Goal: Task Accomplishment & Management: Manage account settings

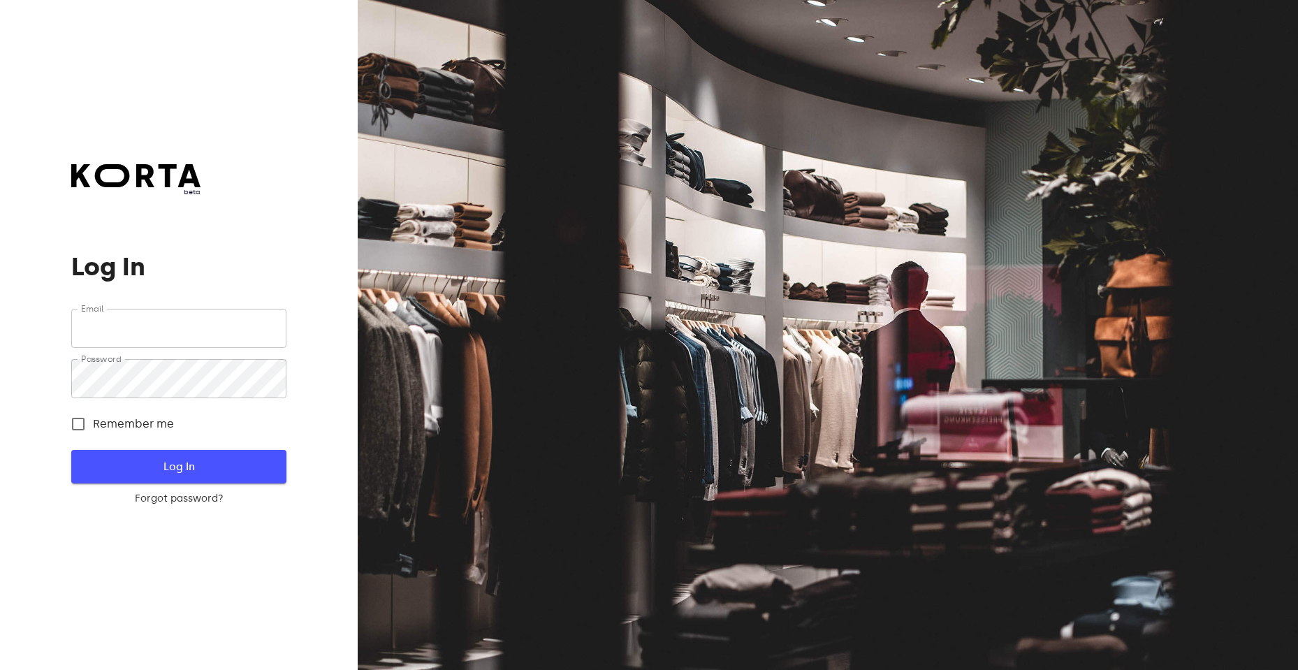
type input "[EMAIL_ADDRESS][DOMAIN_NAME]"
click at [222, 474] on span "Log In" at bounding box center [179, 467] width 170 height 18
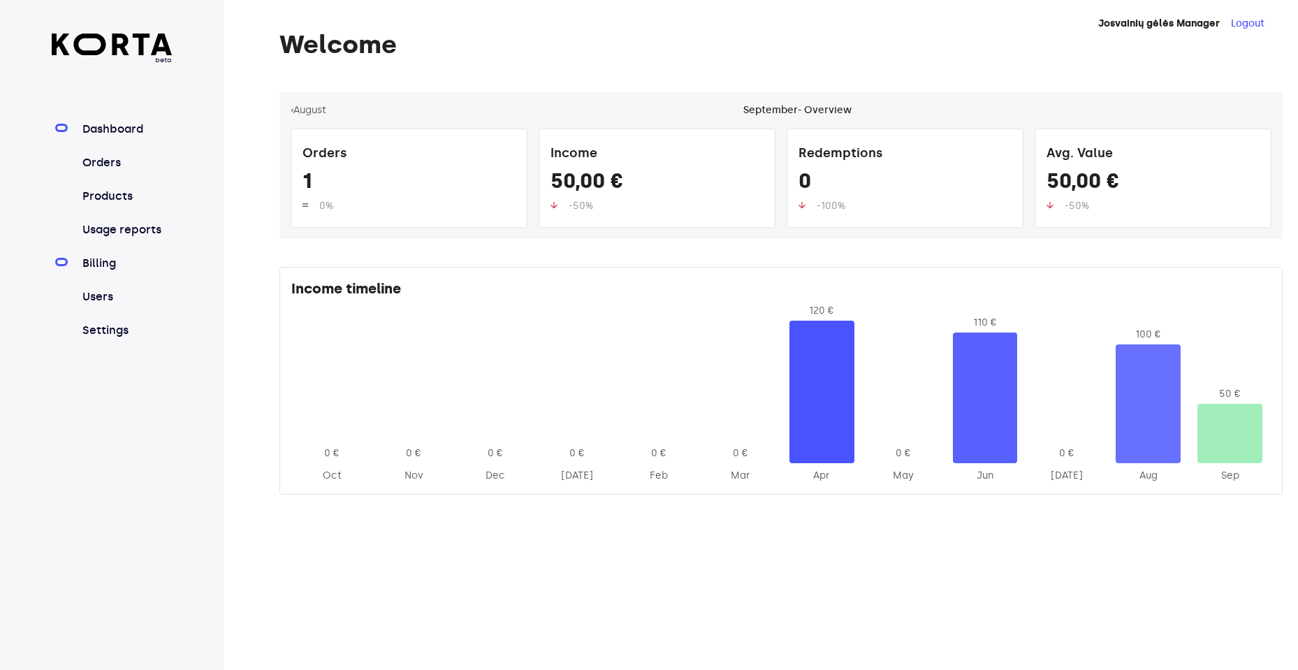
click at [103, 269] on link "Billing" at bounding box center [126, 263] width 93 height 17
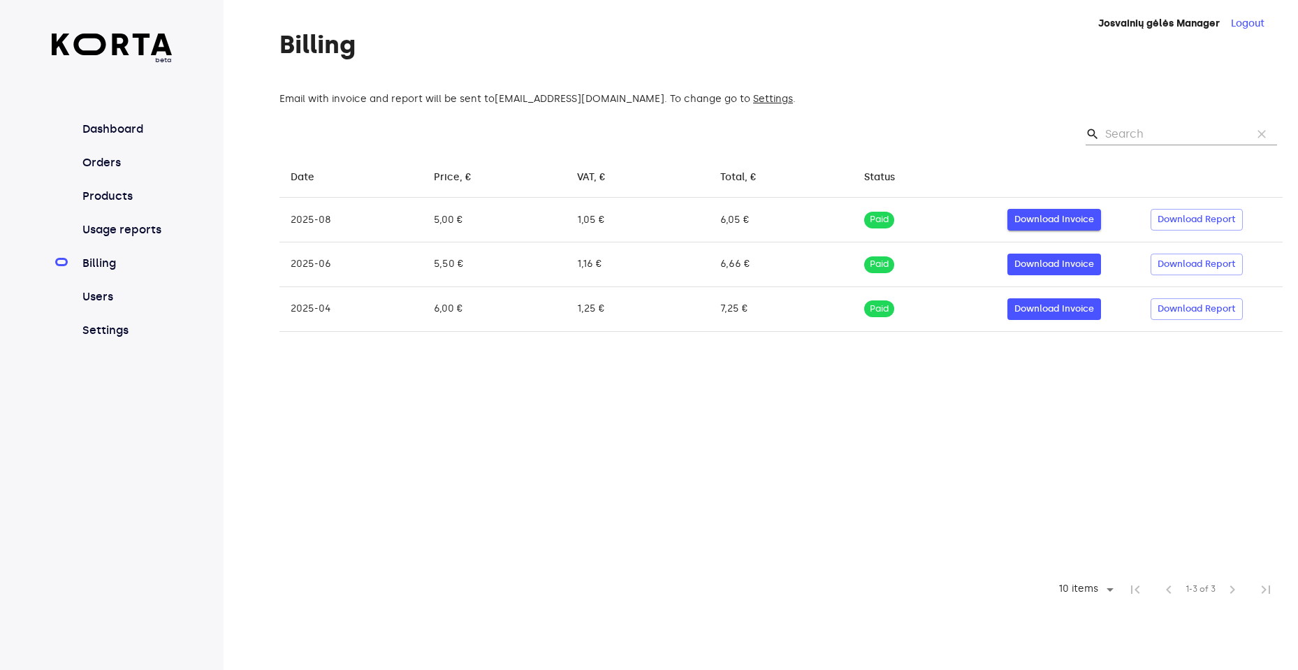
click at [1085, 221] on span "Download Invoice" at bounding box center [1054, 220] width 80 height 16
click at [110, 197] on link "Products" at bounding box center [126, 196] width 93 height 17
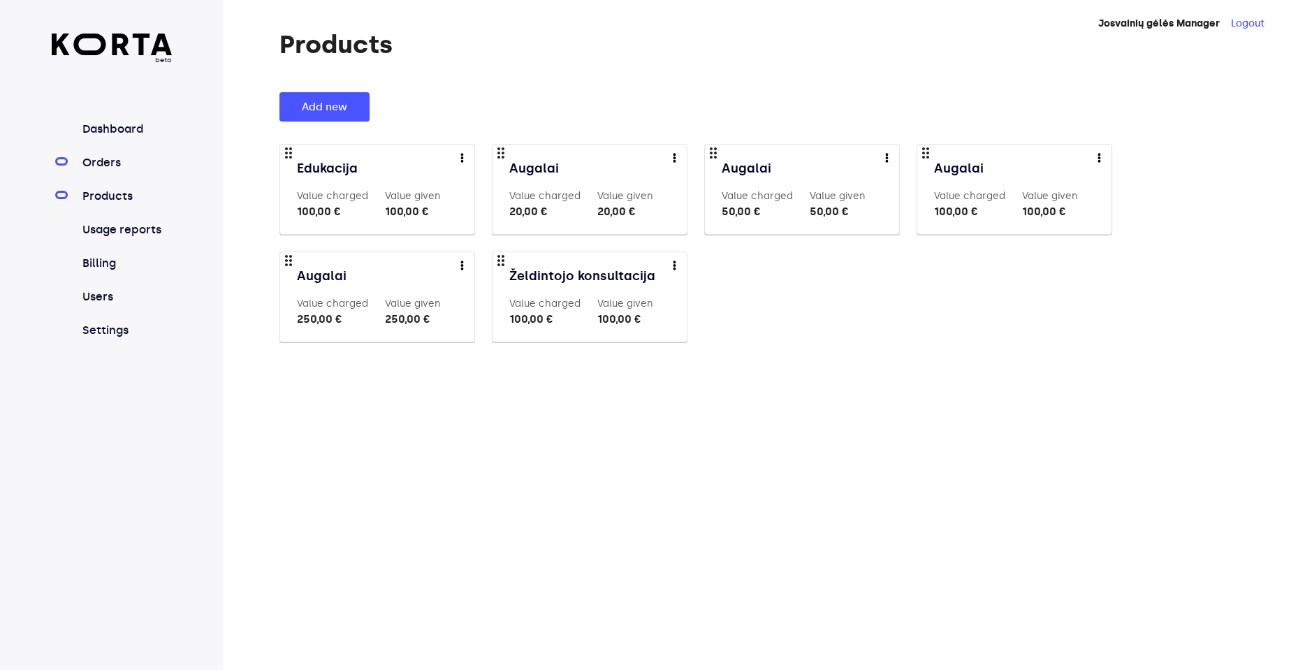
click at [102, 165] on link "Orders" at bounding box center [126, 162] width 93 height 17
